Goal: Information Seeking & Learning: Learn about a topic

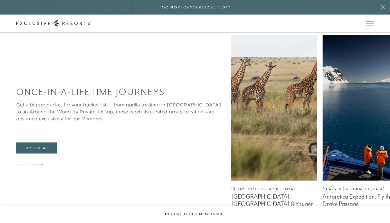
scroll to position [307, 0]
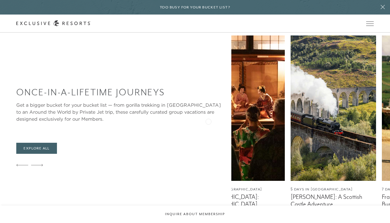
click at [193, 121] on img at bounding box center [150, 107] width 85 height 145
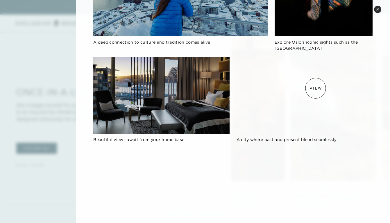
scroll to position [476, 0]
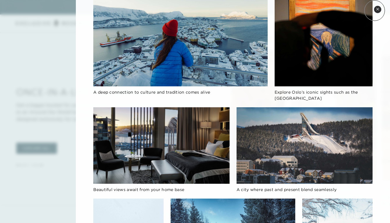
click at [375, 10] on button "Close quickview" at bounding box center [377, 9] width 7 height 7
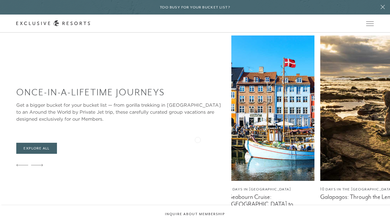
click at [132, 138] on img at bounding box center [88, 107] width 85 height 145
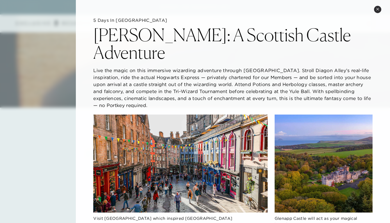
scroll to position [0, 0]
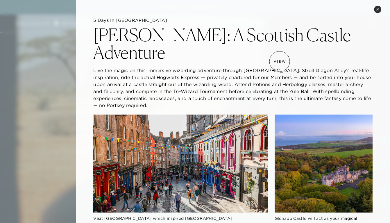
click at [279, 67] on div "5 Days in [GEOGRAPHIC_DATA] [PERSON_NAME]: A Scottish Castle Adventure Live the…" at bounding box center [232, 62] width 279 height 91
click at [377, 6] on button "Close quickview" at bounding box center [377, 9] width 7 height 7
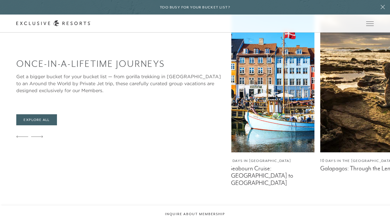
scroll to position [359, 0]
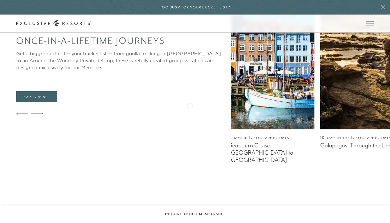
click at [132, 105] on img at bounding box center [88, 56] width 85 height 145
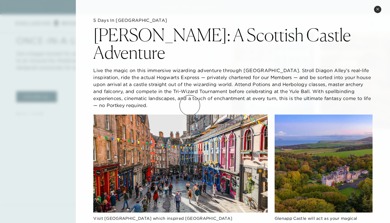
scroll to position [475, 0]
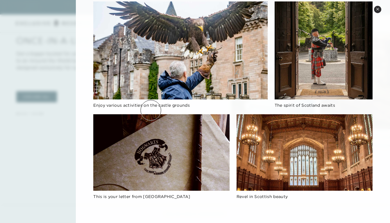
click at [75, 111] on div at bounding box center [195, 111] width 390 height 223
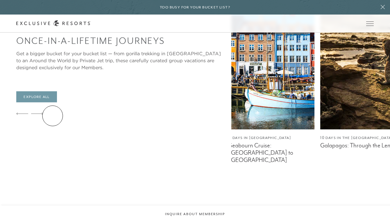
click at [46, 102] on link "Explore All" at bounding box center [36, 96] width 40 height 11
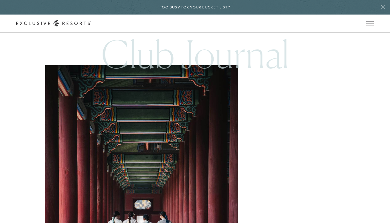
scroll to position [1596, 0]
